Goal: Information Seeking & Learning: Learn about a topic

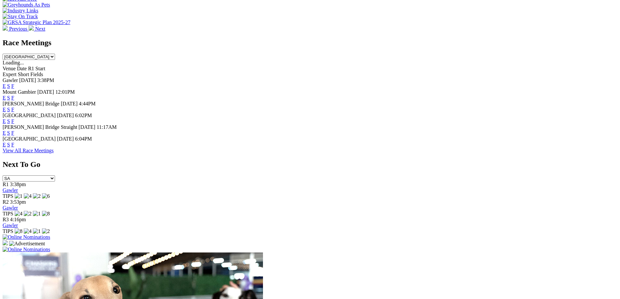
scroll to position [254, 0]
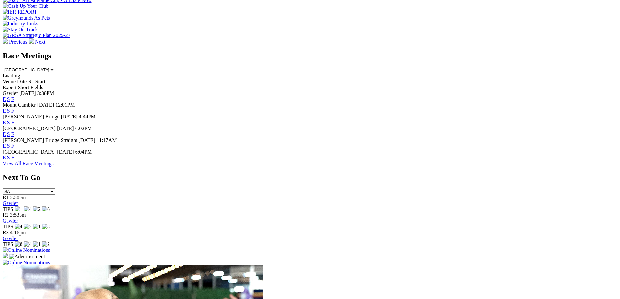
click at [6, 120] on link "E" at bounding box center [4, 123] width 3 height 6
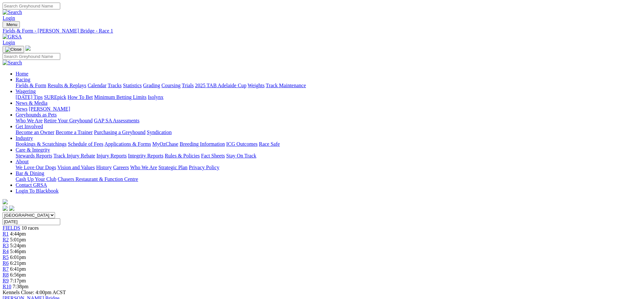
click at [9, 254] on link "R5" at bounding box center [6, 257] width 6 height 6
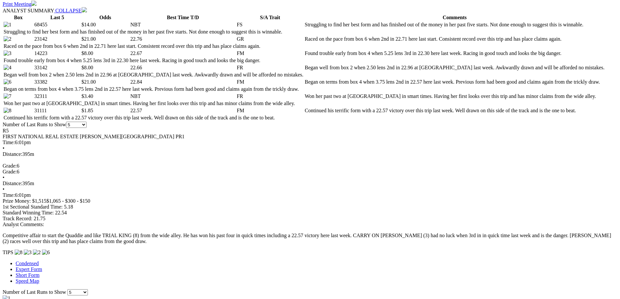
scroll to position [261, 0]
